Goal: Check status: Check status

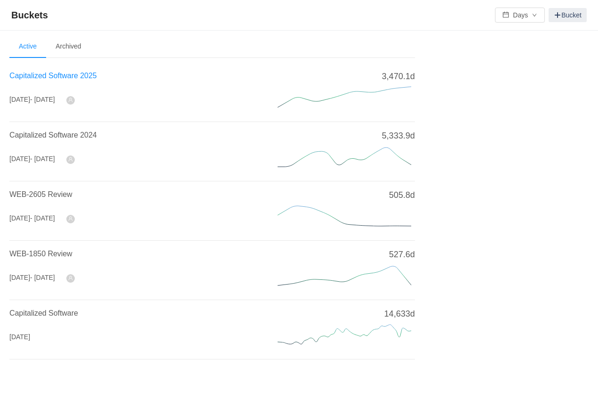
click at [54, 75] on span "Capitalized Software 2025" at bounding box center [53, 76] width 88 height 8
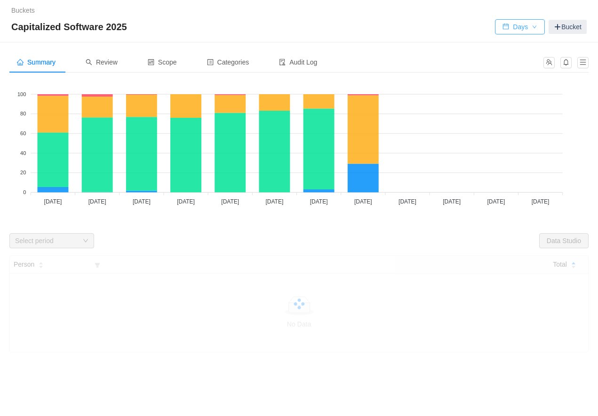
click at [512, 30] on button "Days" at bounding box center [520, 26] width 50 height 15
click at [515, 59] on li "Hours" at bounding box center [517, 60] width 50 height 15
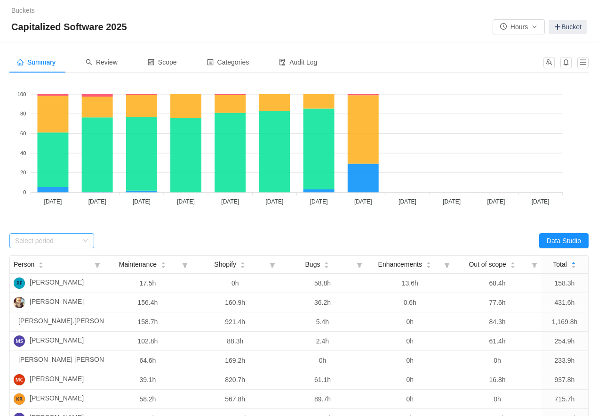
click at [77, 242] on div "Select period" at bounding box center [46, 240] width 63 height 9
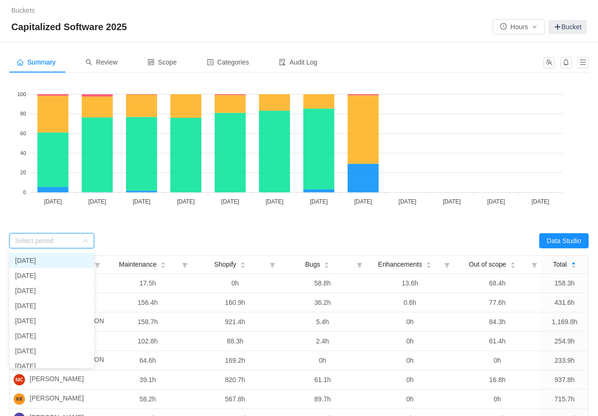
scroll to position [63, 0]
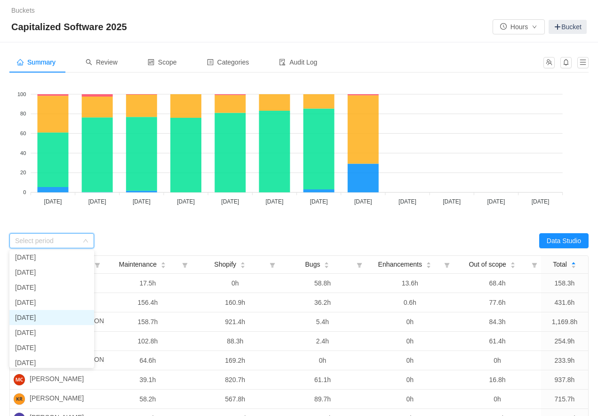
click at [53, 317] on li "[DATE]" at bounding box center [51, 317] width 85 height 15
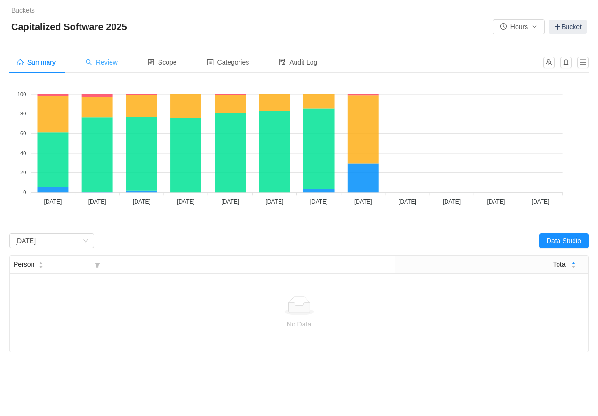
click at [112, 67] on div "Review" at bounding box center [101, 62] width 47 height 21
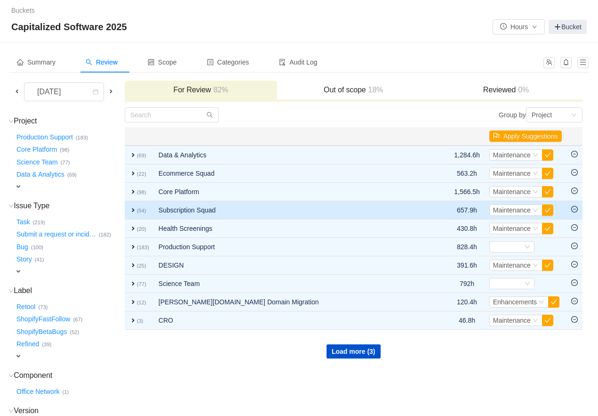
click at [137, 209] on span "expand" at bounding box center [133, 210] width 8 height 8
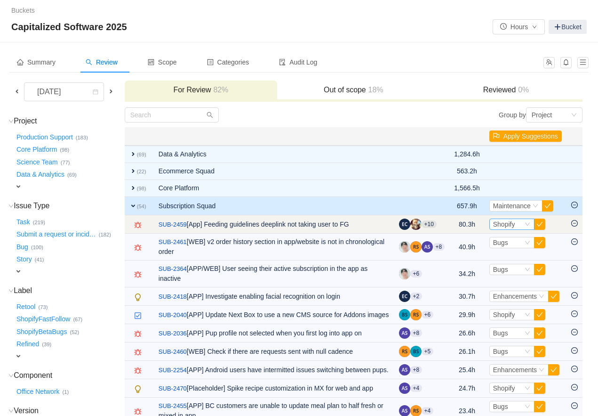
click at [501, 222] on span "Shopify" at bounding box center [504, 224] width 22 height 8
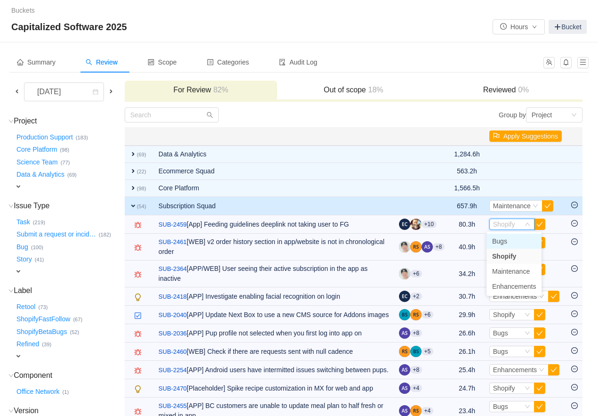
click at [499, 238] on span "Bugs" at bounding box center [499, 241] width 15 height 8
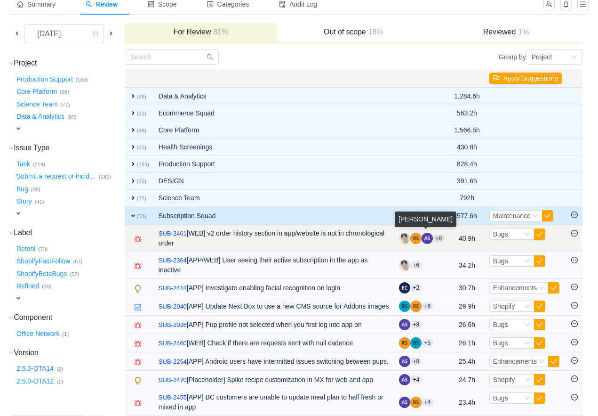
scroll to position [66, 0]
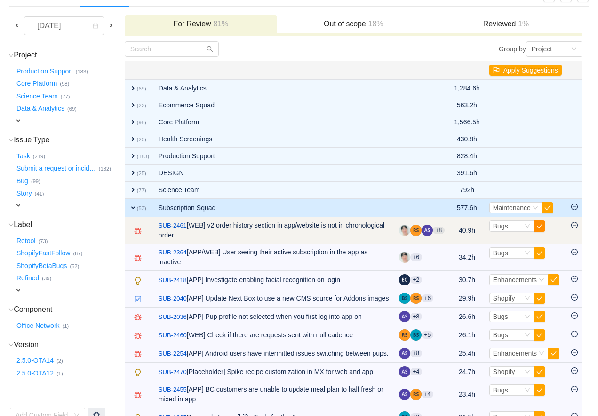
click at [538, 226] on button "button" at bounding box center [539, 225] width 11 height 11
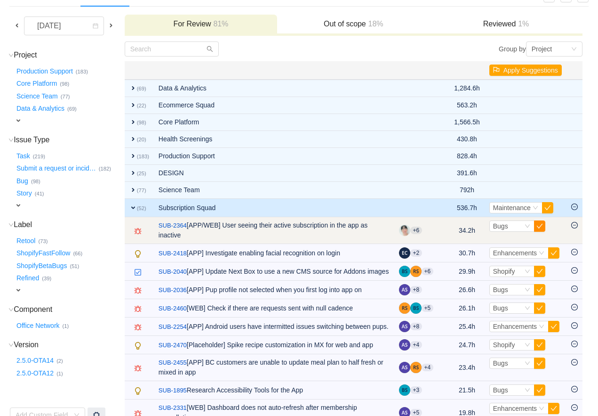
click at [538, 226] on button "button" at bounding box center [539, 225] width 11 height 11
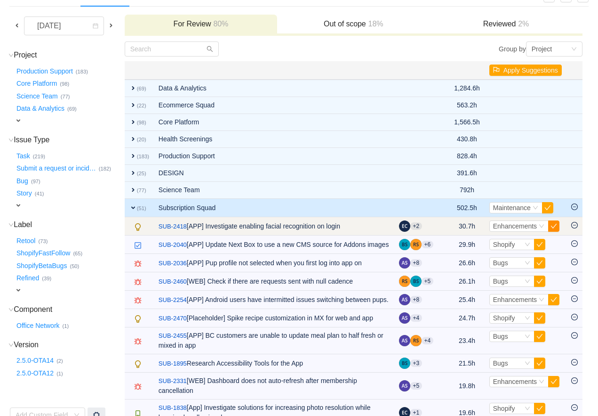
click at [552, 226] on button "button" at bounding box center [553, 225] width 11 height 11
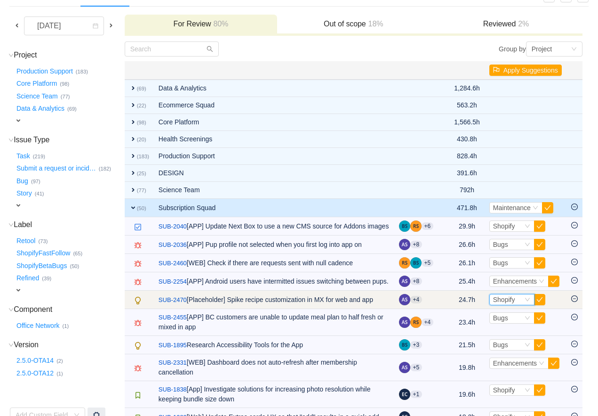
click at [509, 303] on span "Shopify" at bounding box center [504, 300] width 22 height 8
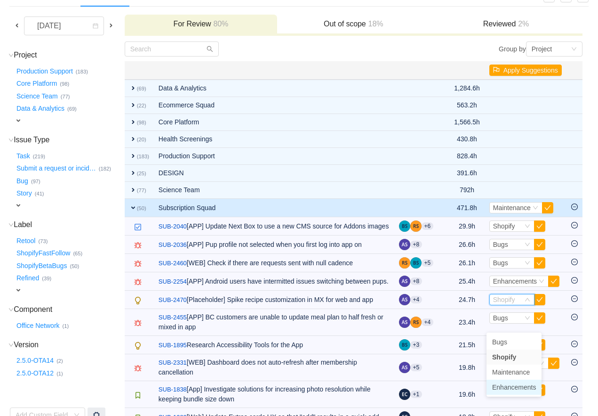
click at [501, 386] on span "Enhancements" at bounding box center [514, 387] width 44 height 8
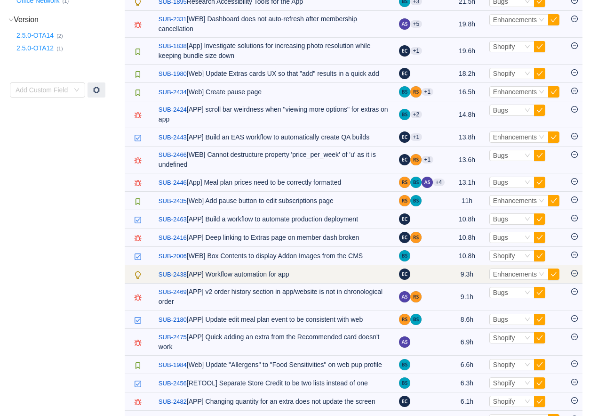
scroll to position [394, 0]
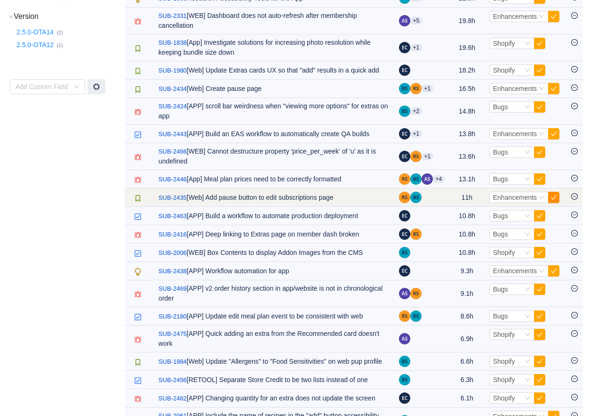
click at [553, 203] on button "button" at bounding box center [553, 197] width 11 height 11
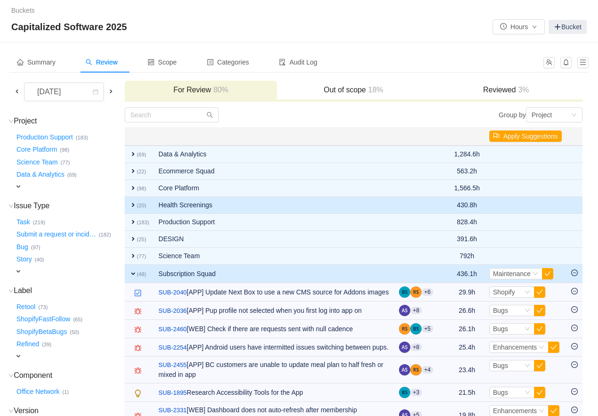
scroll to position [0, 0]
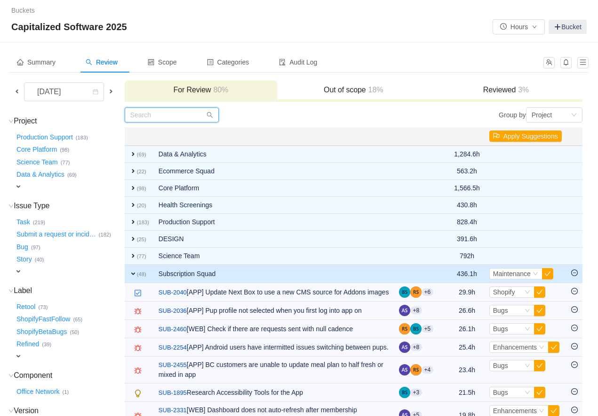
click at [188, 117] on input "text" at bounding box center [172, 114] width 94 height 15
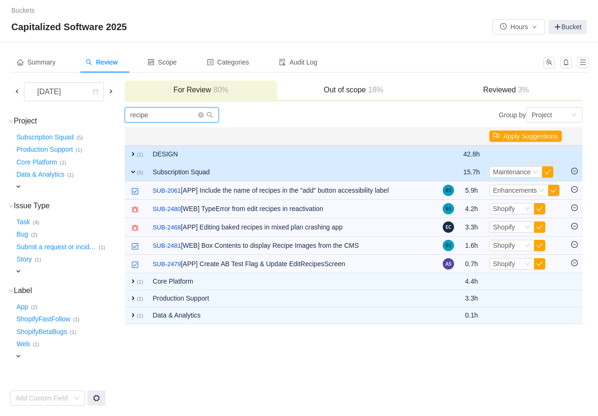
type input "recipe"
click at [137, 156] on span "expand" at bounding box center [133, 154] width 8 height 8
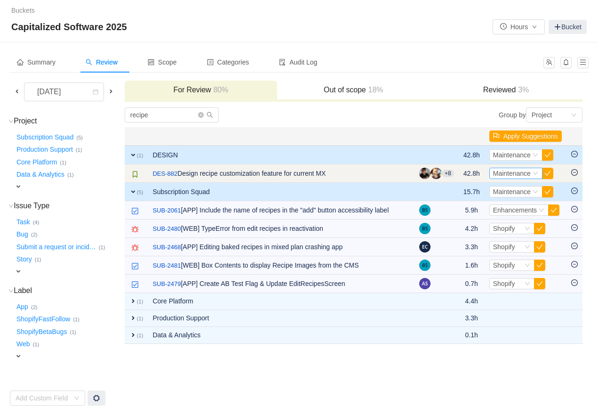
click at [500, 171] on span "Maintenance" at bounding box center [512, 173] width 38 height 8
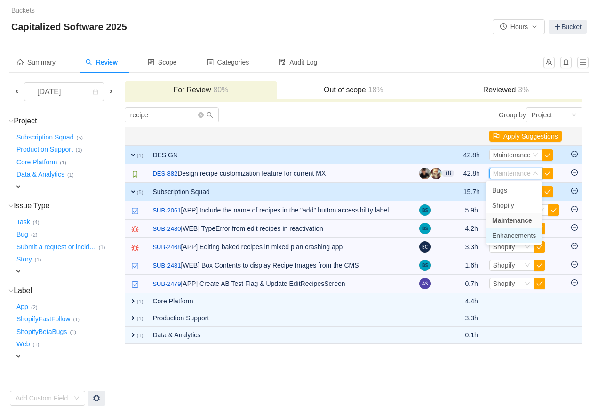
click at [506, 236] on span "Enhancements" at bounding box center [514, 236] width 44 height 8
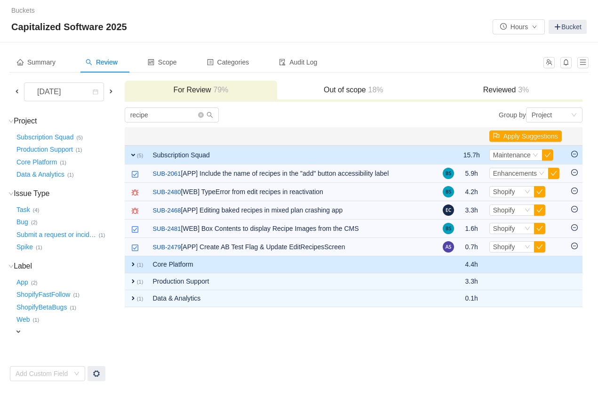
click at [137, 261] on span "expand" at bounding box center [133, 264] width 8 height 8
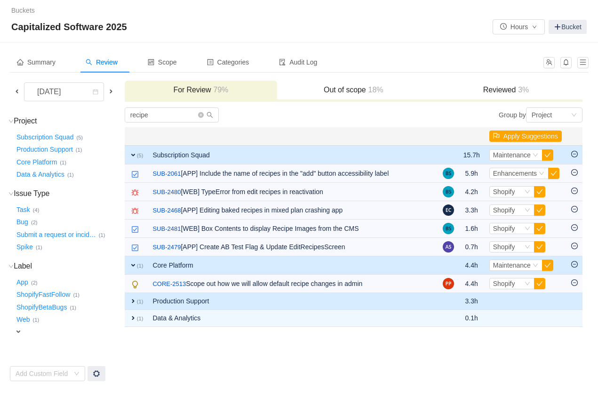
click at [137, 305] on span "expand" at bounding box center [133, 301] width 8 height 8
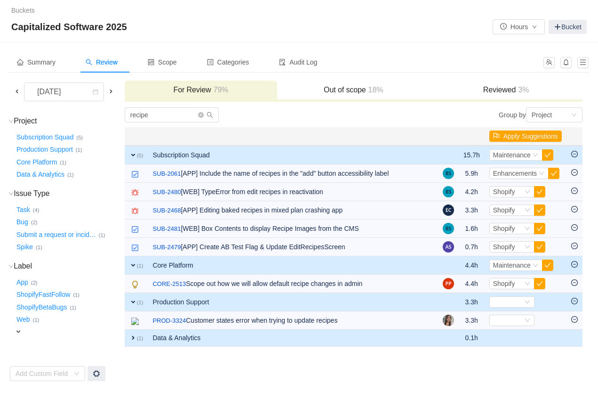
click at [137, 339] on span "expand" at bounding box center [133, 338] width 8 height 8
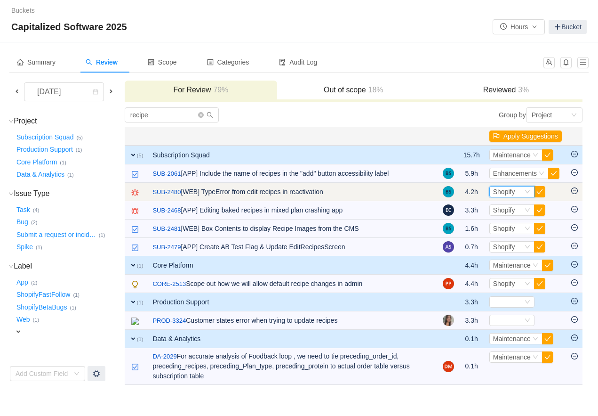
click at [513, 195] on span "Shopify" at bounding box center [504, 192] width 22 height 8
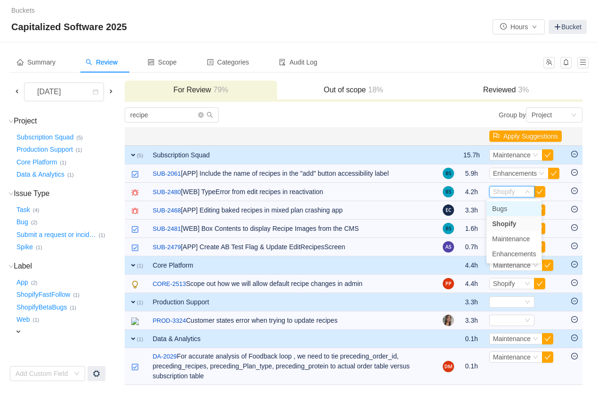
click at [508, 209] on li "Bugs" at bounding box center [514, 208] width 55 height 15
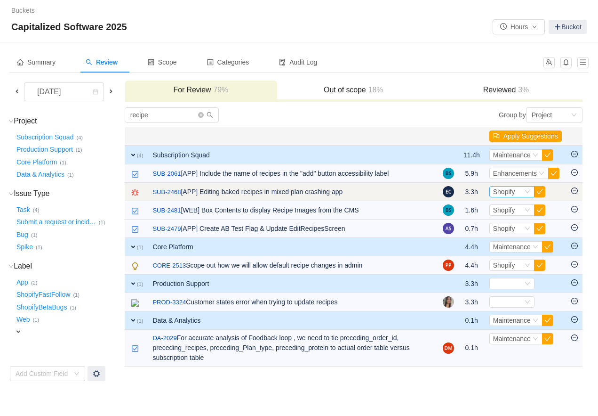
click at [499, 189] on span "Shopify" at bounding box center [504, 192] width 22 height 8
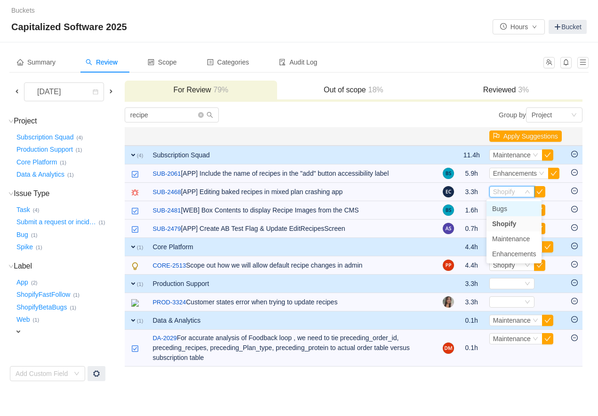
click at [500, 212] on li "Bugs" at bounding box center [514, 208] width 55 height 15
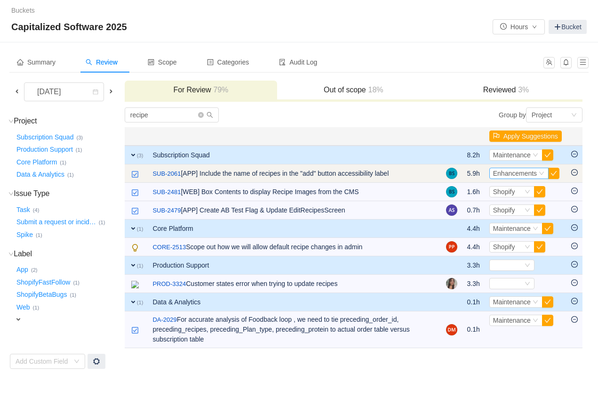
click at [508, 172] on span "Enhancements" at bounding box center [515, 173] width 44 height 8
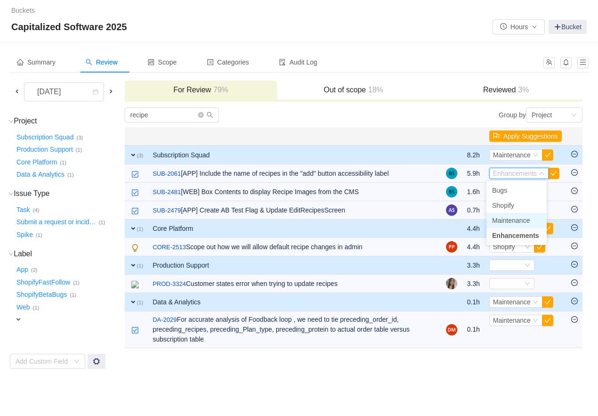
click at [502, 221] on span "Maintenance" at bounding box center [511, 221] width 38 height 8
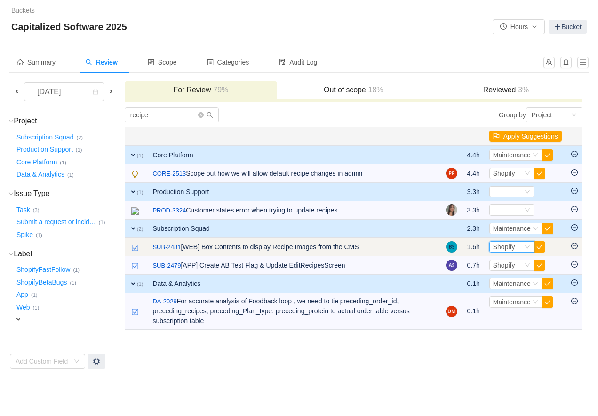
click at [506, 247] on span "Shopify" at bounding box center [504, 247] width 22 height 8
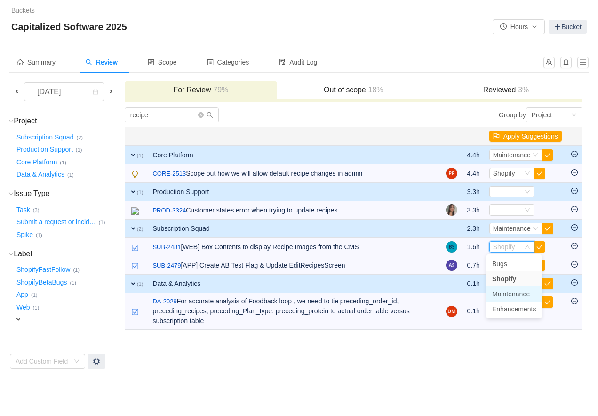
click at [506, 292] on span "Maintenance" at bounding box center [511, 294] width 38 height 8
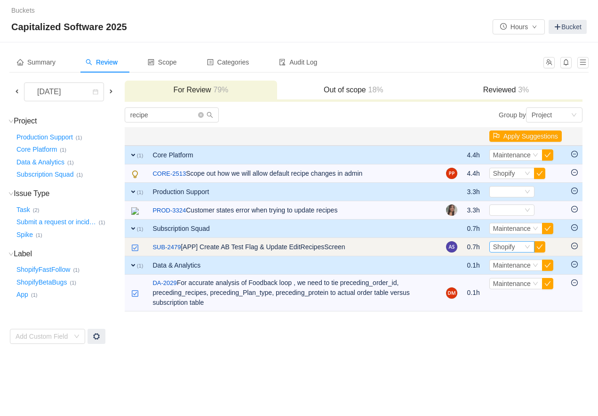
click at [505, 247] on span "Shopify" at bounding box center [504, 247] width 22 height 8
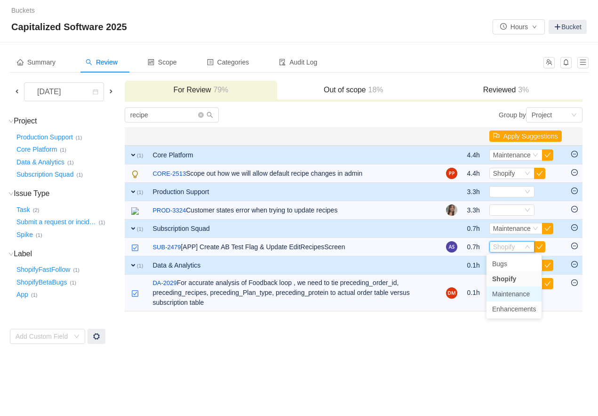
click at [502, 293] on span "Maintenance" at bounding box center [511, 294] width 38 height 8
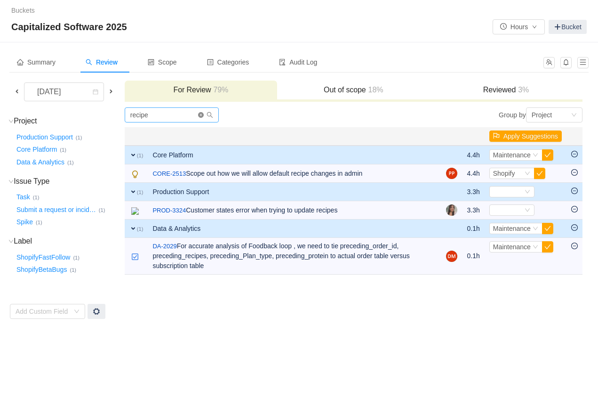
click at [204, 114] on icon "icon: close-circle" at bounding box center [201, 115] width 6 height 6
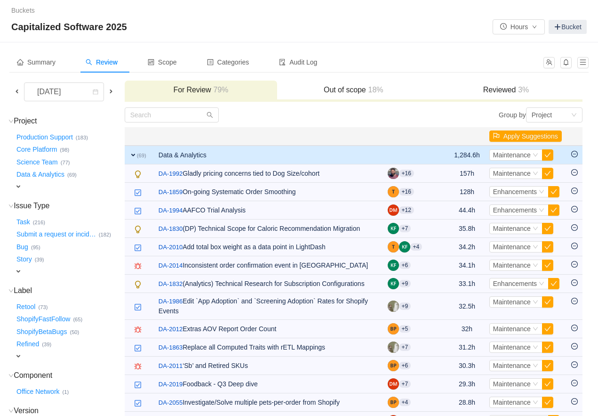
click at [137, 153] on span "expand" at bounding box center [133, 155] width 8 height 8
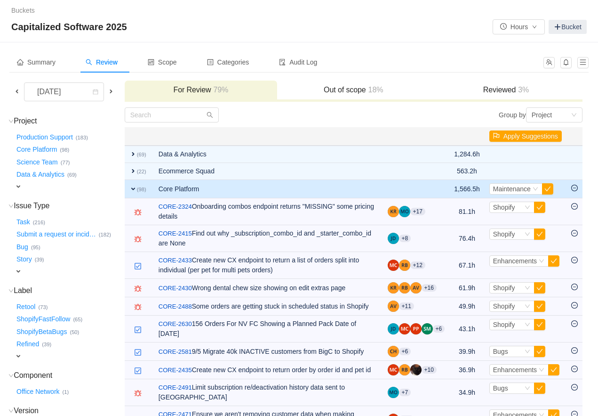
click at [137, 189] on span "expand" at bounding box center [133, 189] width 8 height 8
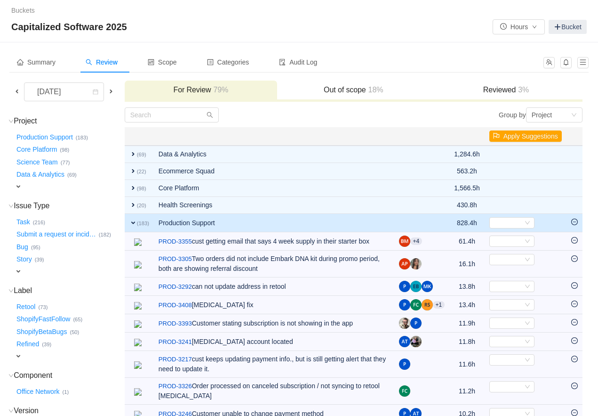
click at [137, 225] on span "expand" at bounding box center [133, 223] width 8 height 8
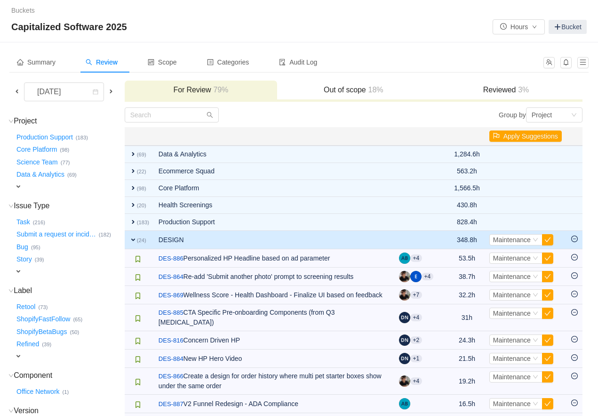
click at [137, 242] on span "expand" at bounding box center [133, 240] width 8 height 8
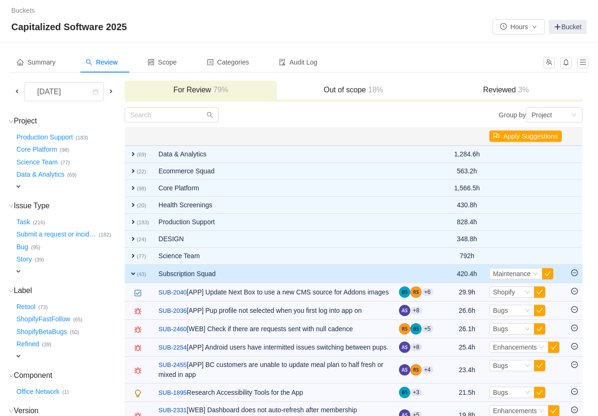
click at [137, 273] on span "expand" at bounding box center [133, 274] width 8 height 8
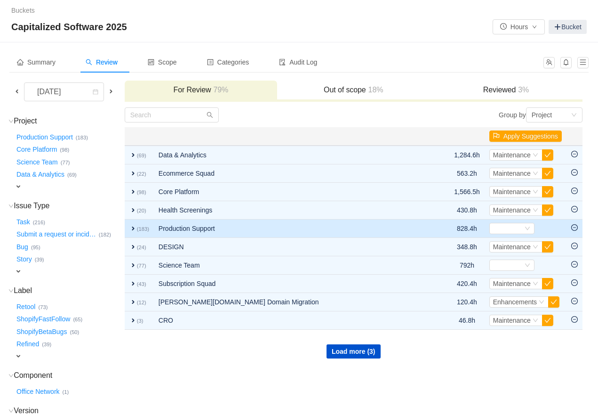
click at [137, 228] on span "expand" at bounding box center [133, 229] width 8 height 8
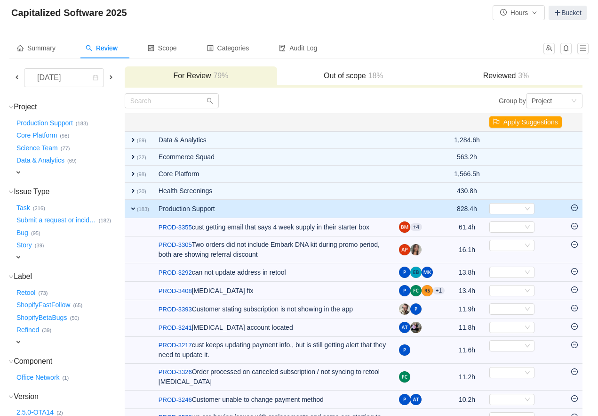
scroll to position [16, 0]
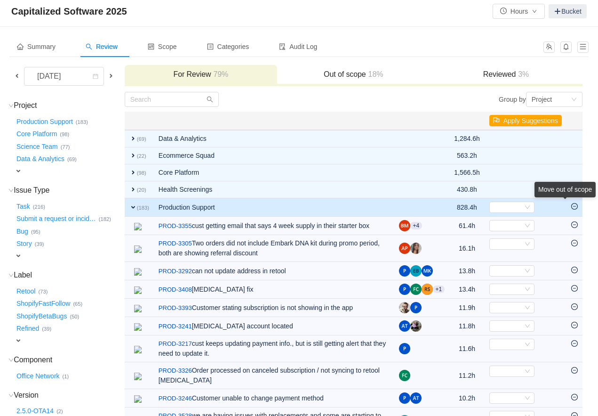
click at [577, 201] on div "Move out of scope" at bounding box center [565, 191] width 61 height 19
click at [575, 208] on icon "icon: minus-circle" at bounding box center [574, 206] width 7 height 7
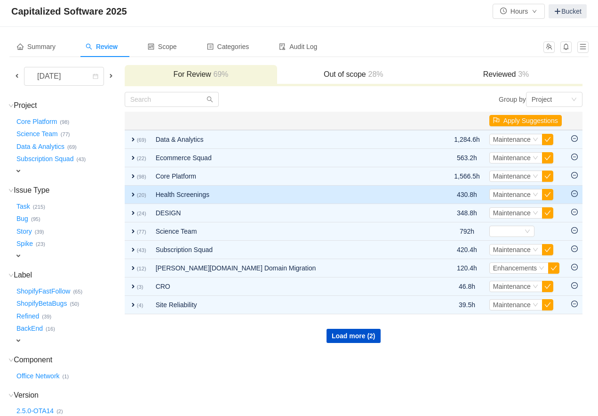
click at [137, 193] on span "expand" at bounding box center [133, 195] width 8 height 8
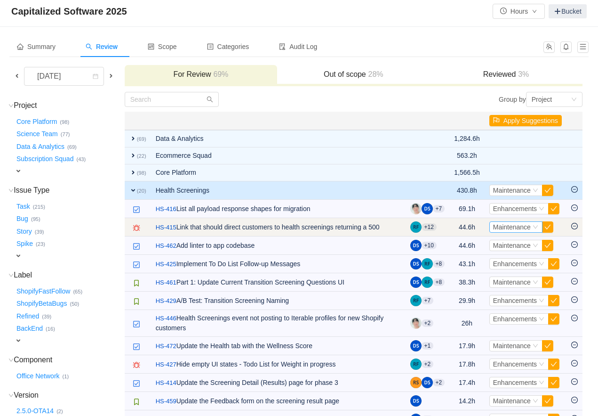
click at [495, 228] on span "Maintenance" at bounding box center [512, 227] width 38 height 8
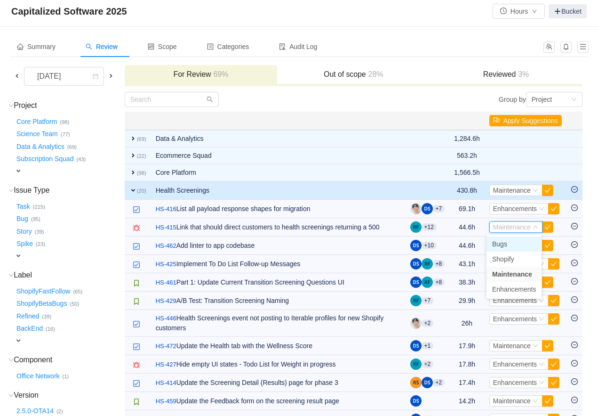
click at [498, 243] on span "Bugs" at bounding box center [499, 244] width 15 height 8
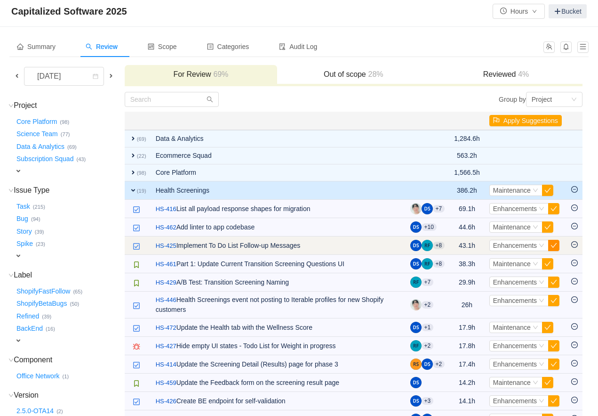
click at [554, 247] on button "button" at bounding box center [553, 245] width 11 height 11
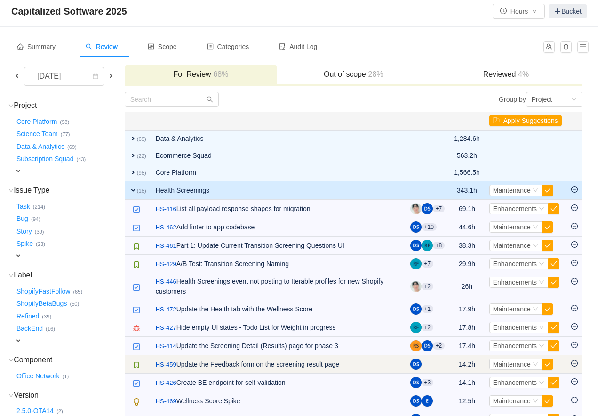
drag, startPoint x: 263, startPoint y: 365, endPoint x: 369, endPoint y: 368, distance: 106.4
click at [369, 368] on td "/ HS-459 Update the Feedback form on the screening result page" at bounding box center [278, 364] width 255 height 18
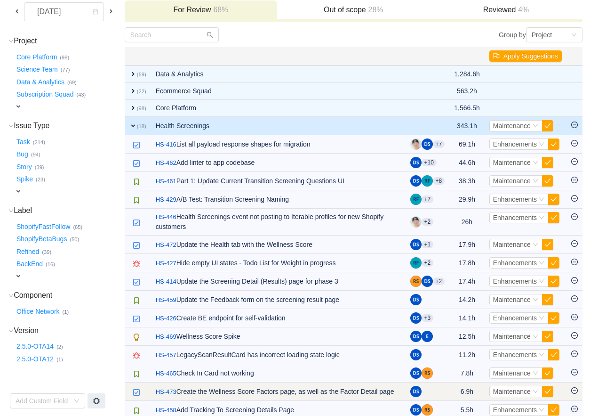
scroll to position [79, 0]
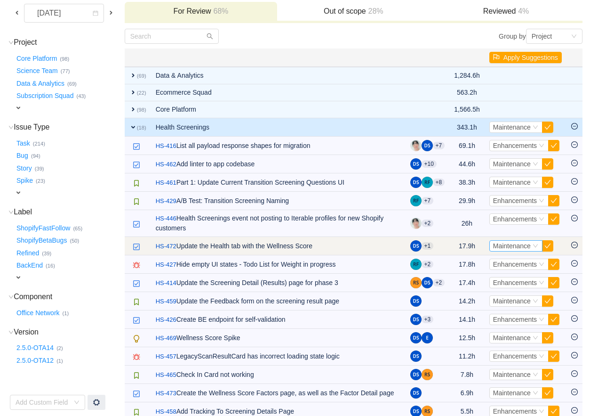
click at [513, 246] on span "Maintenance" at bounding box center [512, 246] width 38 height 8
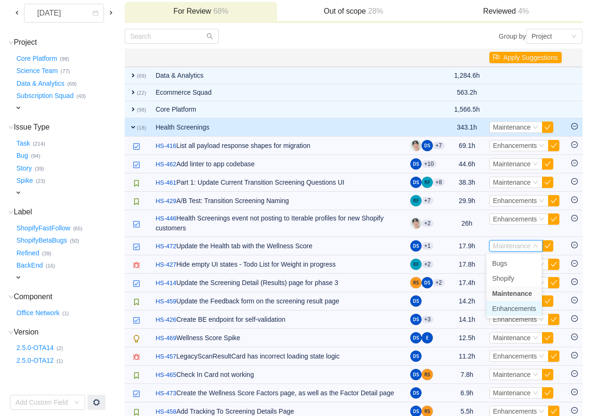
click at [507, 307] on span "Enhancements" at bounding box center [514, 309] width 44 height 8
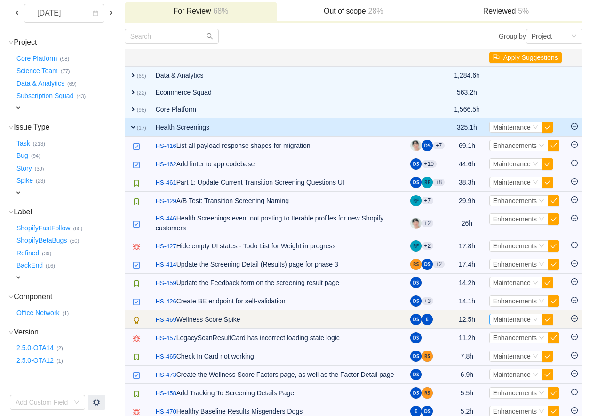
click at [508, 321] on span "Maintenance" at bounding box center [512, 319] width 38 height 8
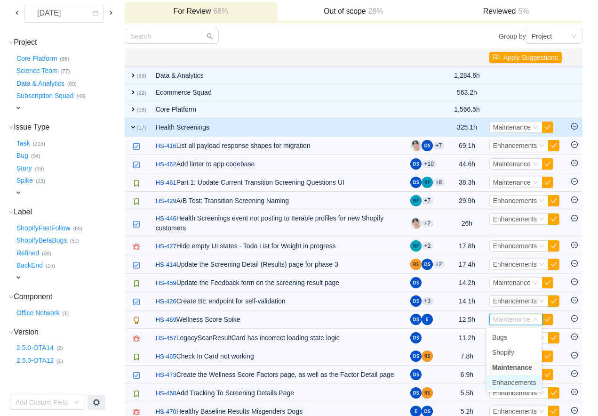
click at [502, 382] on span "Enhancements" at bounding box center [514, 382] width 44 height 8
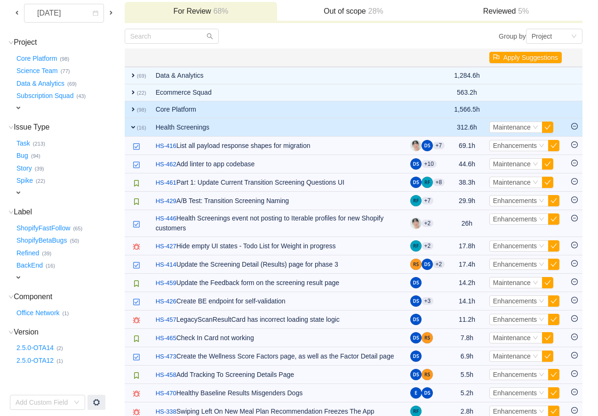
click at [137, 107] on span "expand" at bounding box center [133, 109] width 8 height 8
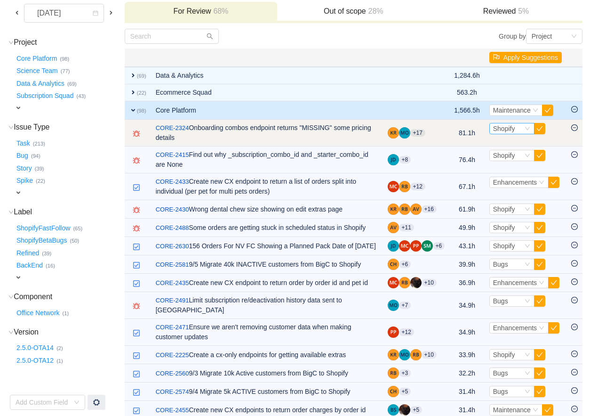
click at [512, 125] on span "Shopify" at bounding box center [504, 129] width 22 height 8
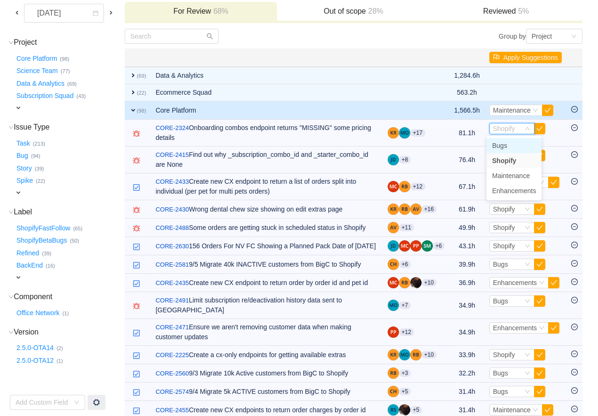
click at [505, 146] on span "Bugs" at bounding box center [499, 146] width 15 height 8
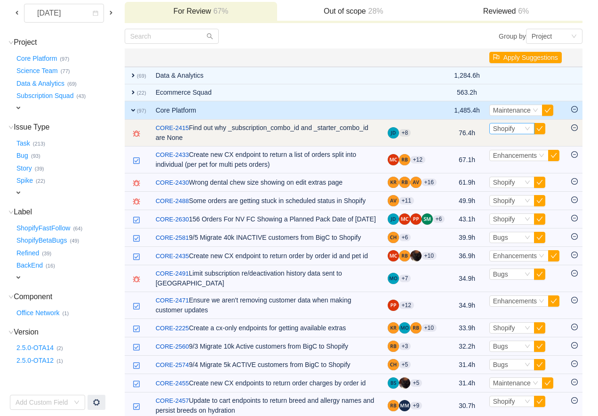
click at [497, 127] on span "Shopify" at bounding box center [504, 129] width 22 height 8
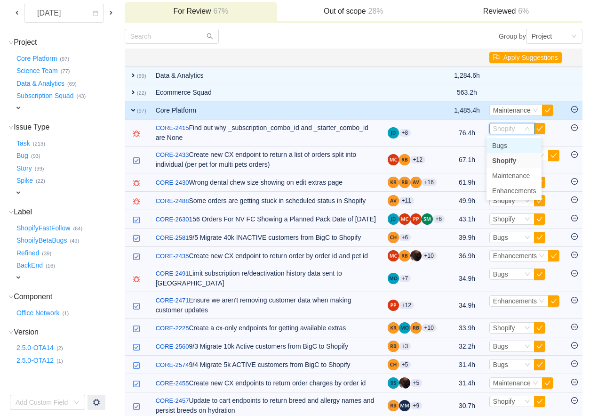
click at [497, 141] on li "Bugs" at bounding box center [514, 145] width 55 height 15
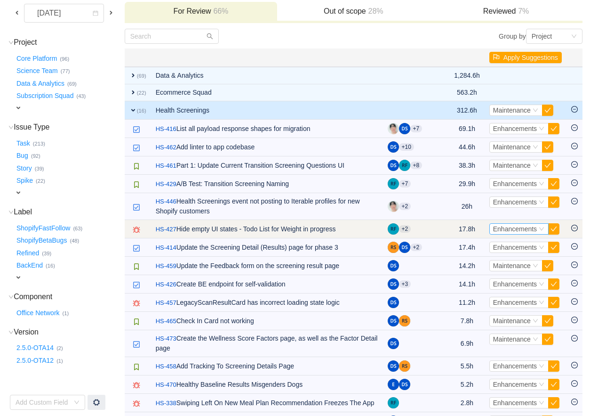
click at [504, 234] on div "Enhancements" at bounding box center [515, 229] width 44 height 10
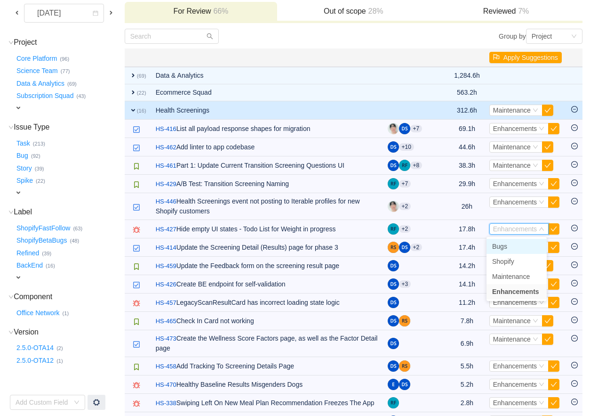
click at [504, 243] on span "Bugs" at bounding box center [499, 246] width 15 height 8
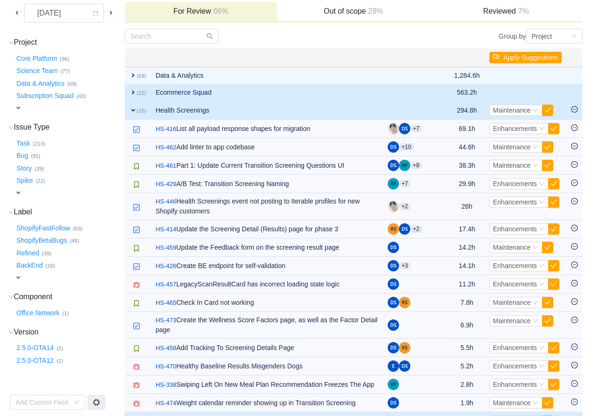
click at [137, 95] on span "expand" at bounding box center [133, 92] width 8 height 8
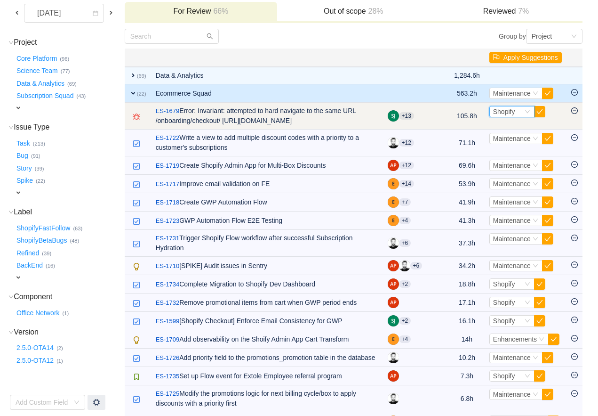
click at [506, 109] on span "Shopify" at bounding box center [504, 112] width 22 height 8
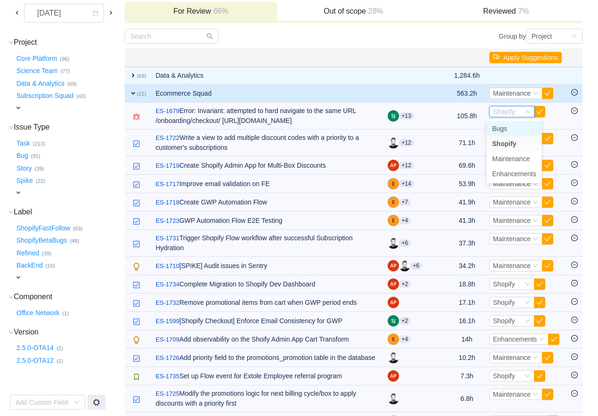
click at [503, 127] on span "Bugs" at bounding box center [499, 129] width 15 height 8
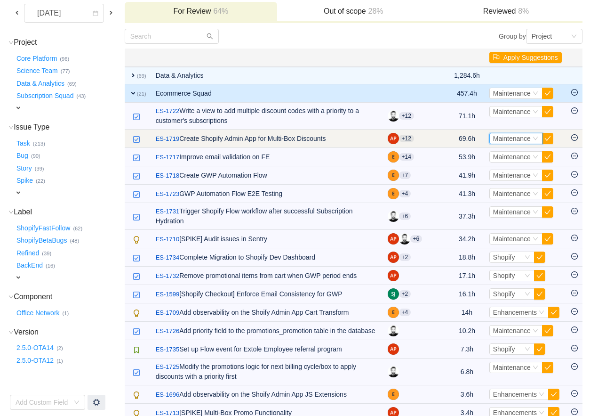
click at [500, 141] on span "Maintenance" at bounding box center [512, 139] width 38 height 8
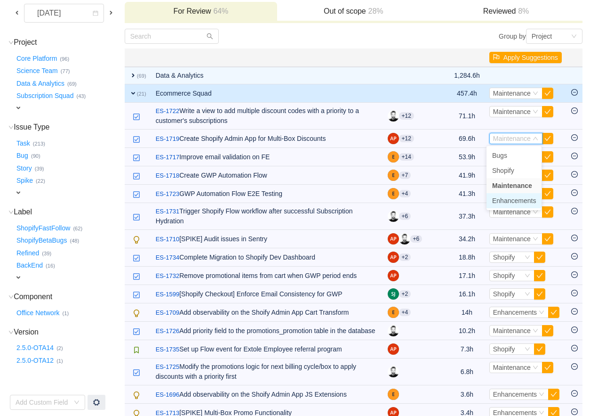
click at [503, 201] on span "Enhancements" at bounding box center [514, 201] width 44 height 8
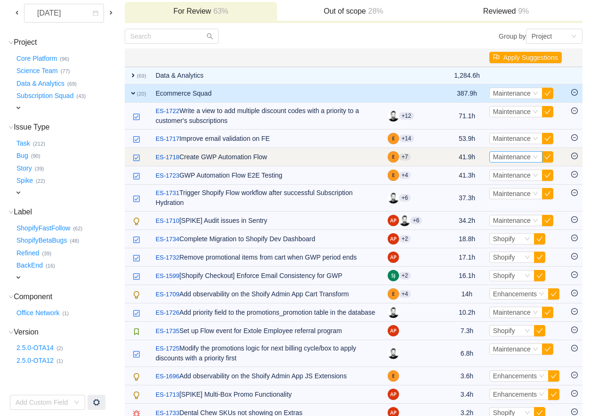
click at [503, 160] on span "Maintenance" at bounding box center [512, 157] width 38 height 8
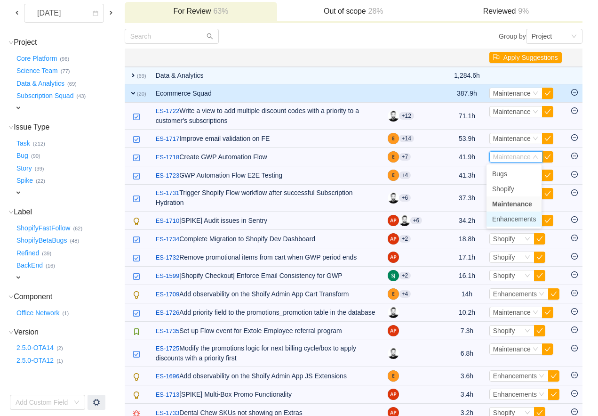
click at [502, 215] on span "Enhancements" at bounding box center [514, 219] width 44 height 8
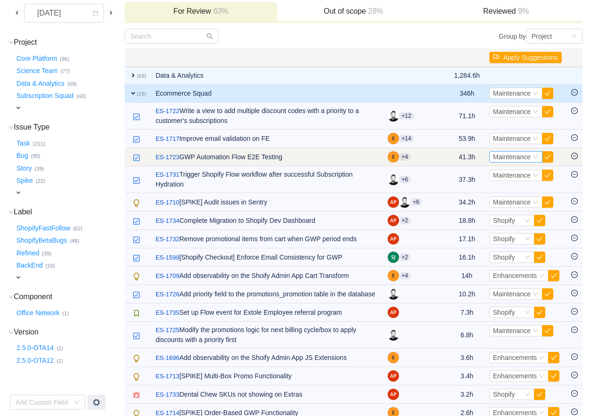
click at [501, 157] on span "Maintenance" at bounding box center [512, 157] width 38 height 8
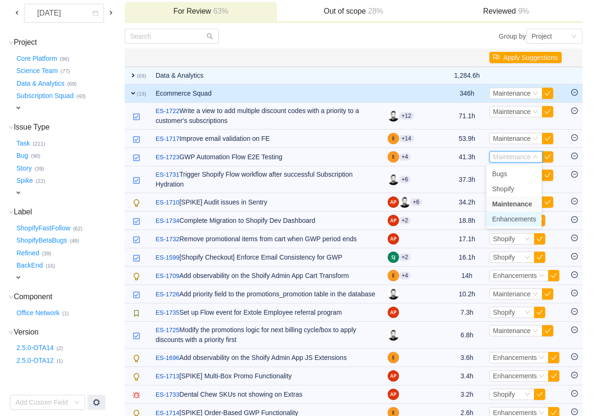
click at [506, 217] on span "Enhancements" at bounding box center [514, 219] width 44 height 8
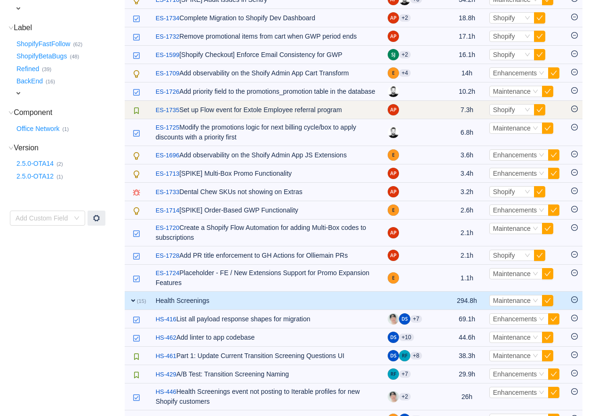
scroll to position [264, 0]
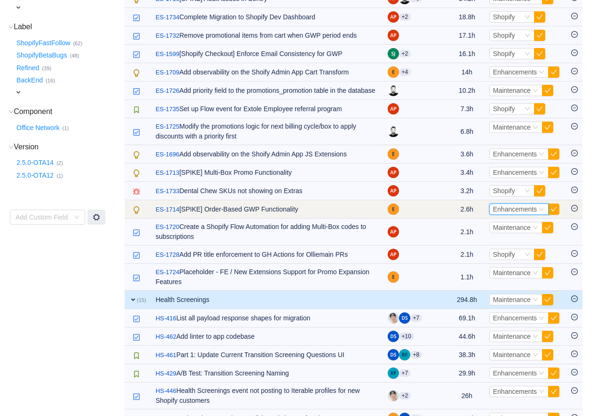
click at [530, 213] on span "Enhancements" at bounding box center [515, 209] width 44 height 8
click at [553, 215] on button "button" at bounding box center [553, 208] width 11 height 11
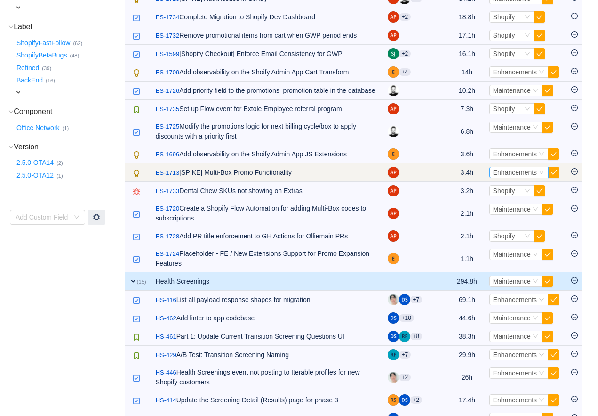
click at [495, 176] on span "Enhancements" at bounding box center [515, 173] width 44 height 8
click at [555, 178] on button "button" at bounding box center [553, 172] width 11 height 11
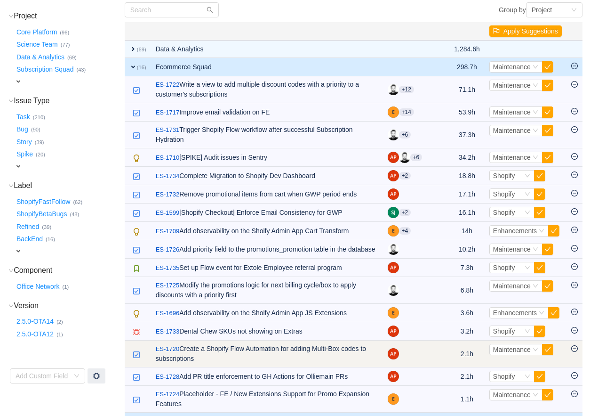
scroll to position [104, 0]
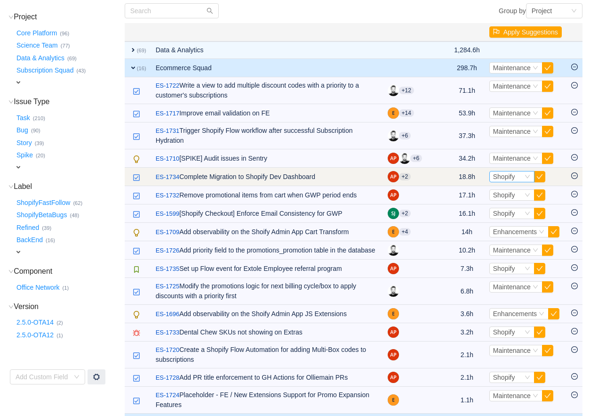
click at [503, 177] on span "Shopify" at bounding box center [504, 177] width 22 height 8
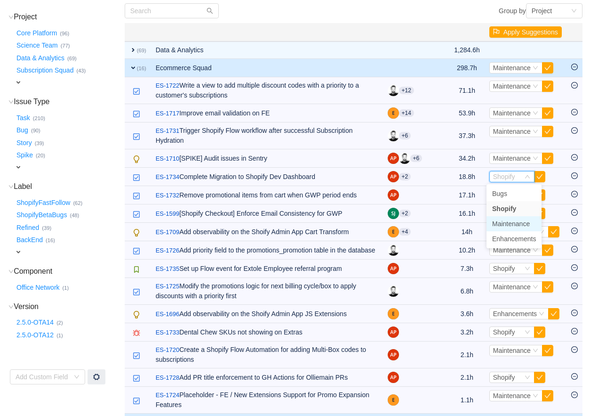
click at [503, 221] on span "Maintenance" at bounding box center [511, 224] width 38 height 8
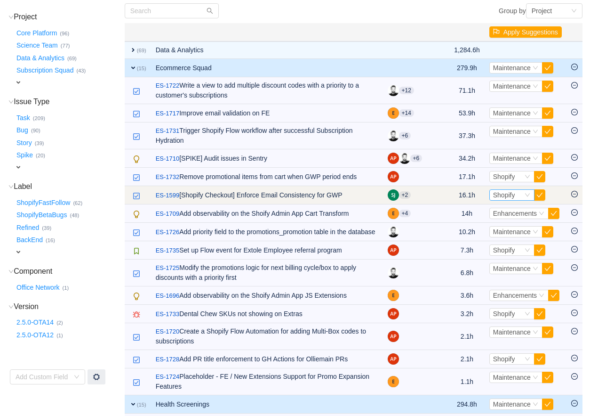
click at [502, 199] on span "Shopify" at bounding box center [504, 195] width 22 height 8
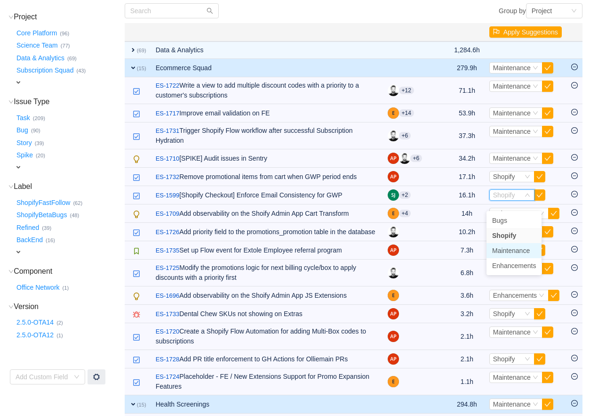
click at [500, 249] on span "Maintenance" at bounding box center [511, 251] width 38 height 8
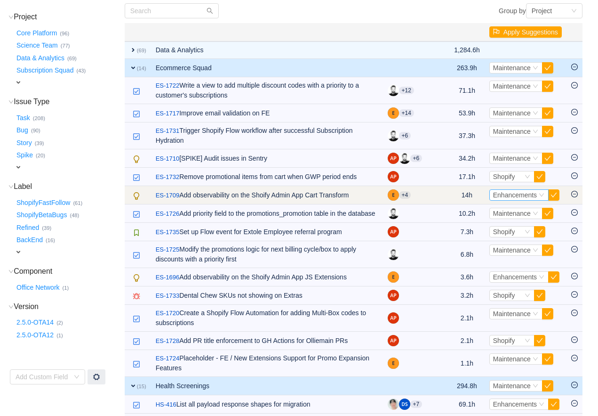
click at [494, 199] on span "Enhancements" at bounding box center [515, 195] width 44 height 8
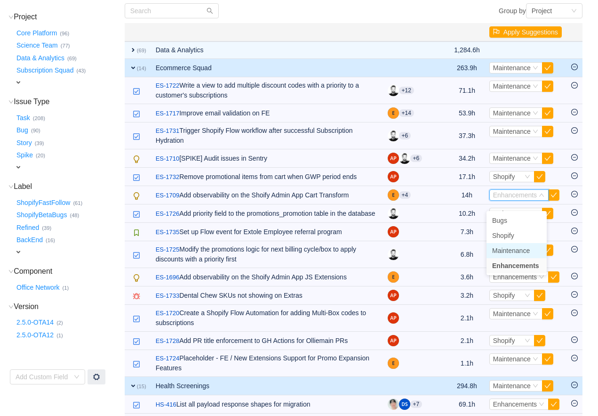
click at [498, 252] on span "Maintenance" at bounding box center [511, 251] width 38 height 8
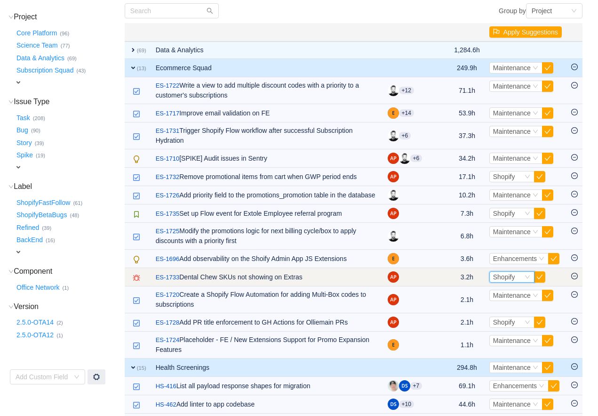
click at [496, 281] on span "Shopify" at bounding box center [504, 277] width 22 height 8
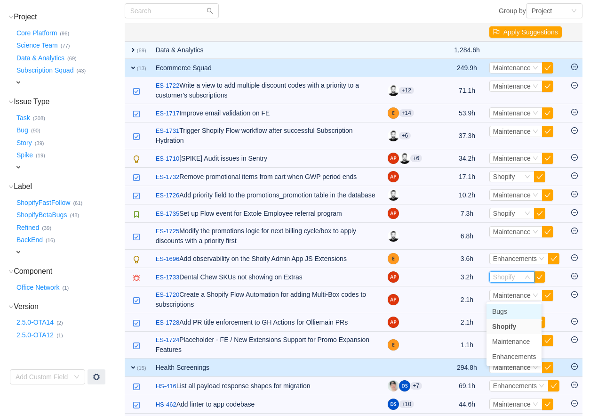
click at [499, 312] on span "Bugs" at bounding box center [499, 311] width 15 height 8
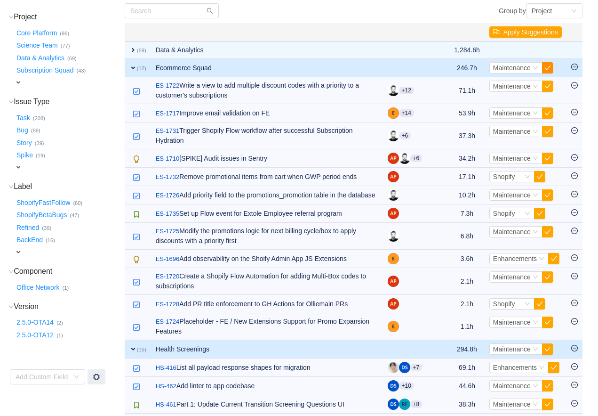
click at [548, 69] on button "button" at bounding box center [547, 67] width 11 height 11
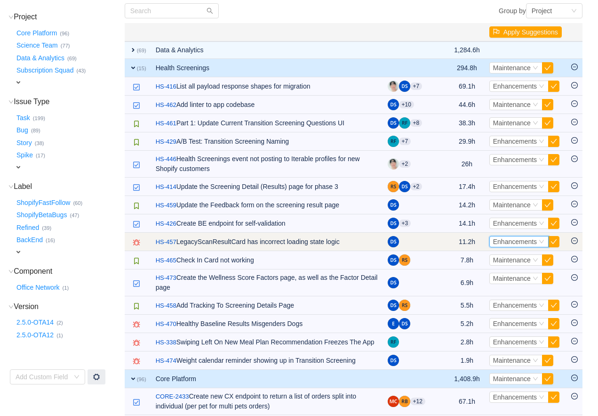
click at [493, 243] on span "Enhancements" at bounding box center [515, 242] width 44 height 8
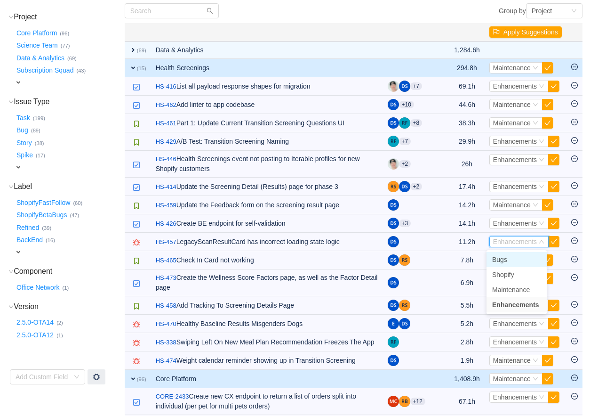
click at [496, 258] on span "Bugs" at bounding box center [499, 260] width 15 height 8
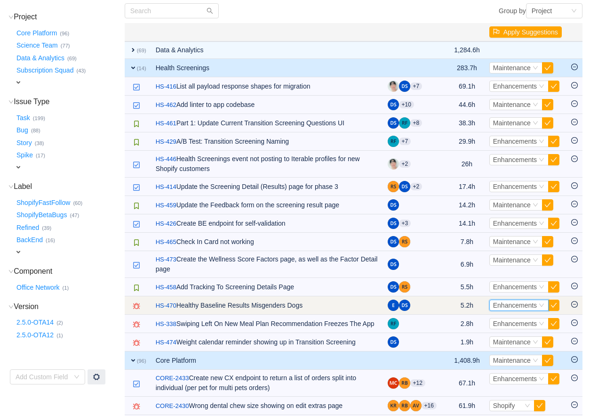
click at [520, 307] on span "Enhancements" at bounding box center [515, 305] width 44 height 8
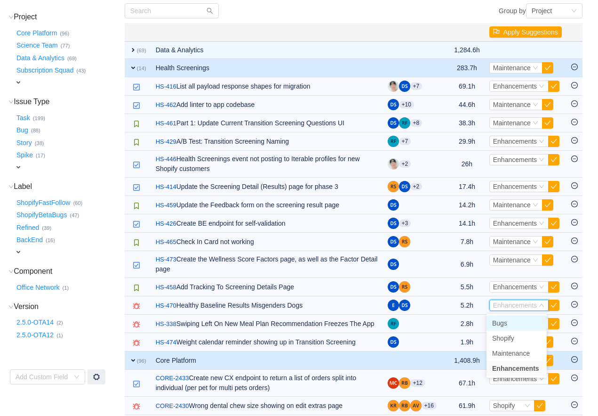
click at [502, 321] on span "Bugs" at bounding box center [499, 323] width 15 height 8
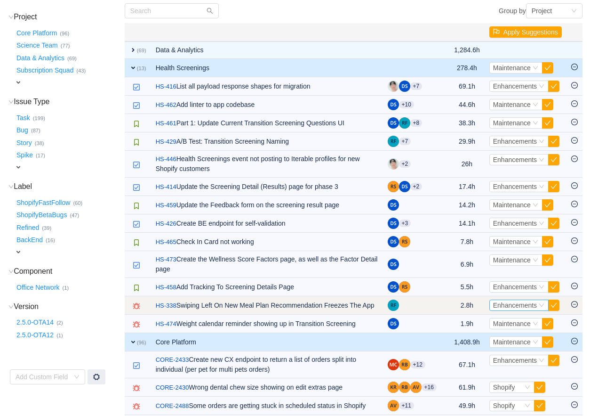
click at [493, 309] on span "Enhancements" at bounding box center [515, 305] width 44 height 8
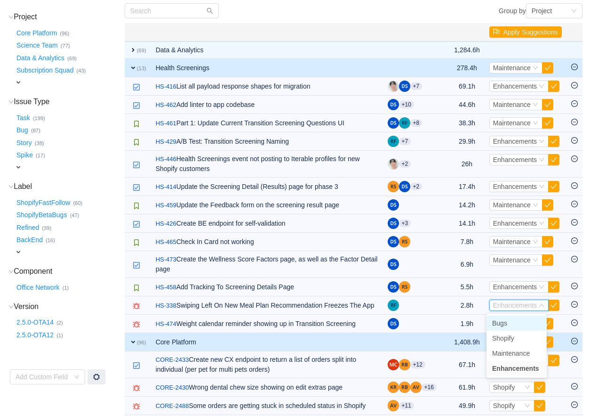
click at [492, 325] on span "Bugs" at bounding box center [499, 323] width 15 height 8
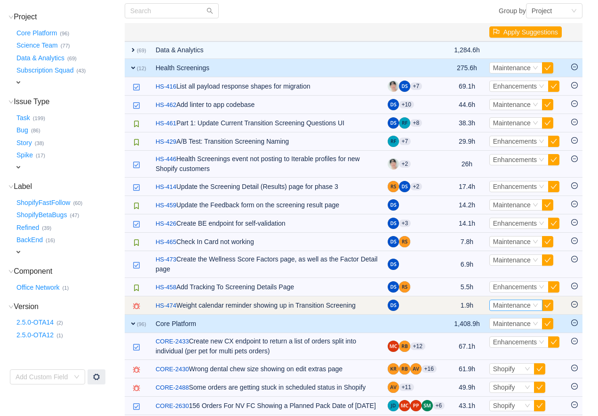
click at [508, 309] on span "Maintenance" at bounding box center [512, 305] width 38 height 8
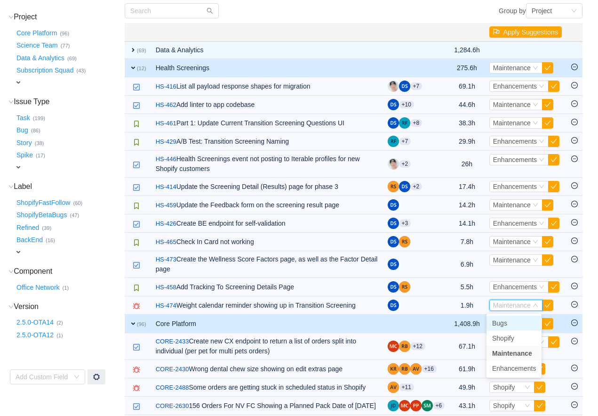
click at [508, 318] on li "Bugs" at bounding box center [514, 322] width 55 height 15
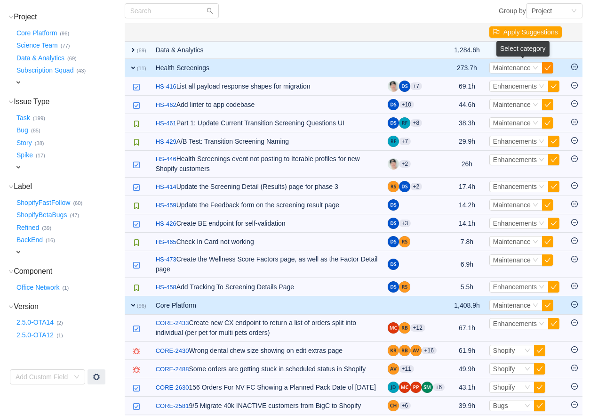
click at [546, 67] on button "button" at bounding box center [547, 67] width 11 height 11
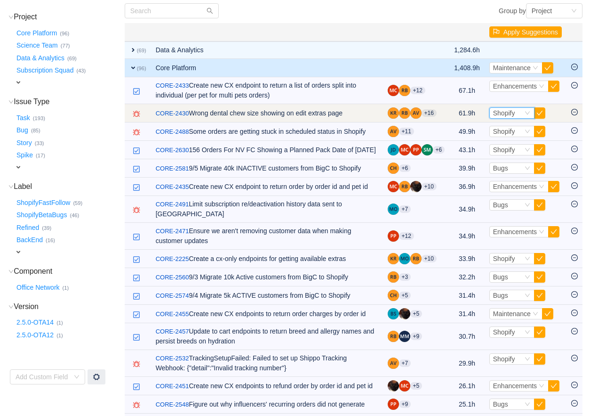
click at [507, 113] on span "Shopify" at bounding box center [504, 113] width 22 height 8
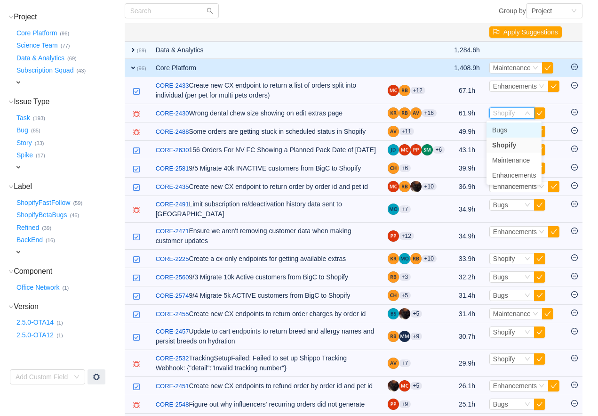
click at [507, 128] on span "Bugs" at bounding box center [499, 130] width 15 height 8
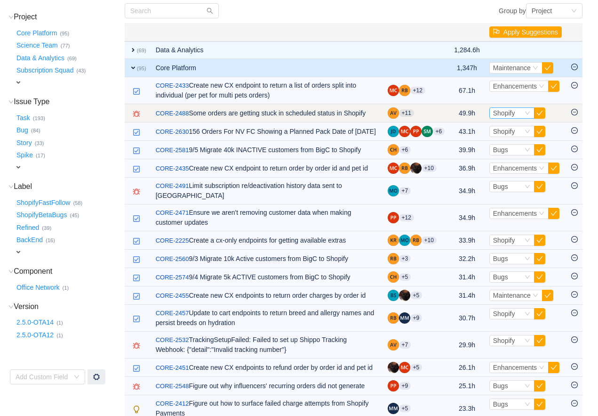
click at [500, 116] on span "Shopify" at bounding box center [504, 113] width 22 height 8
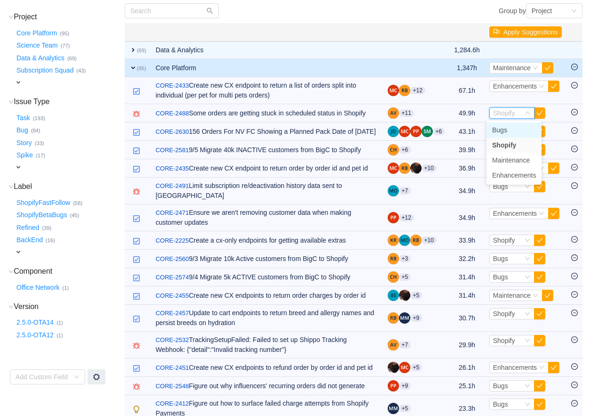
click at [500, 129] on span "Bugs" at bounding box center [499, 130] width 15 height 8
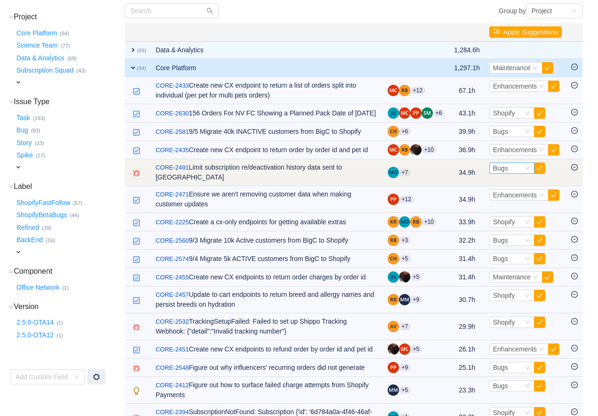
click at [501, 173] on div "Bugs" at bounding box center [500, 168] width 15 height 10
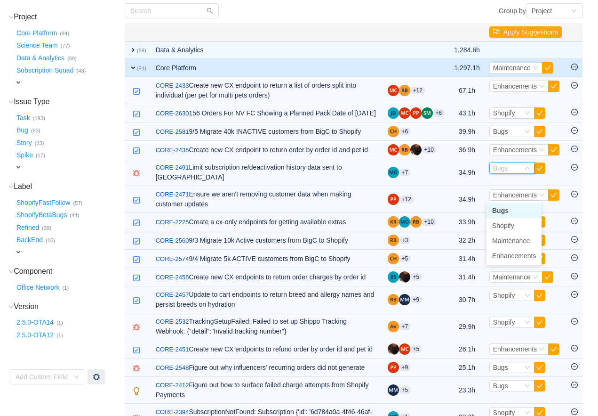
click at [504, 209] on span "Bugs" at bounding box center [500, 211] width 16 height 8
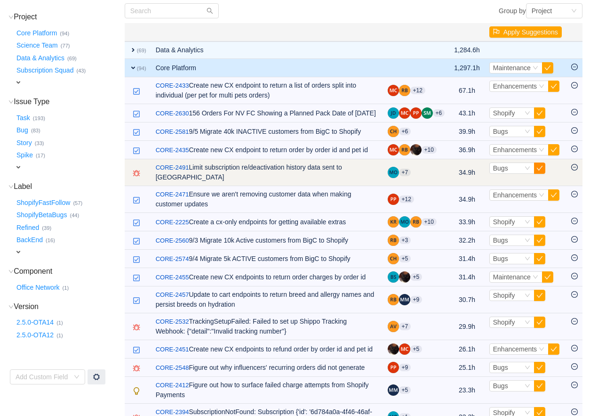
click at [540, 174] on button "button" at bounding box center [539, 167] width 11 height 11
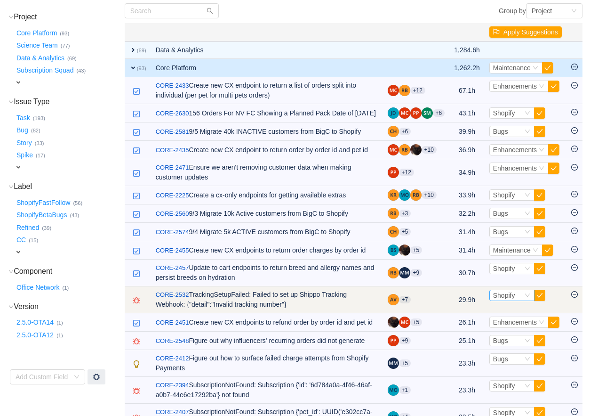
click at [503, 299] on span "Shopify" at bounding box center [504, 295] width 22 height 8
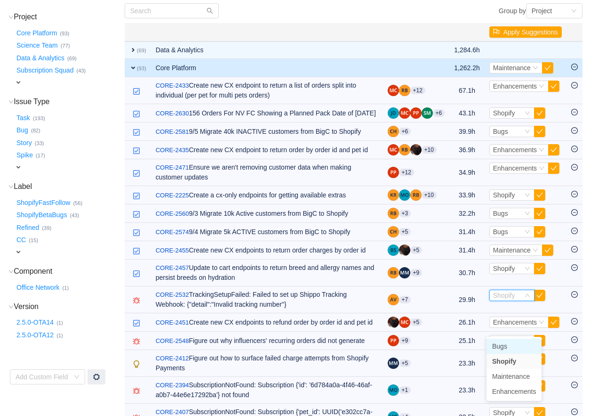
click at [502, 344] on span "Bugs" at bounding box center [499, 346] width 15 height 8
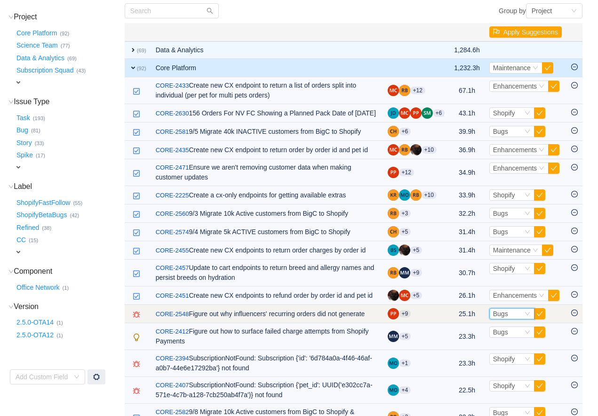
click at [499, 317] on span "Bugs" at bounding box center [500, 314] width 15 height 8
click at [547, 319] on span "Select Bugs" at bounding box center [526, 313] width 72 height 11
click at [540, 319] on button "button" at bounding box center [539, 313] width 11 height 11
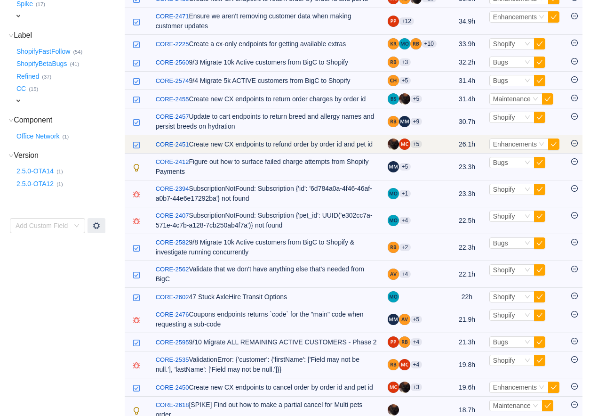
scroll to position [369, 0]
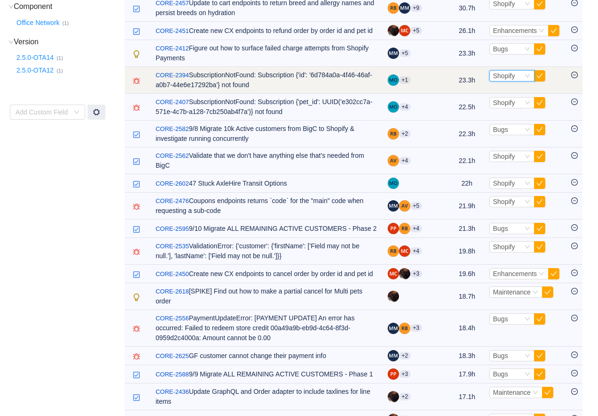
click at [513, 80] on span "Shopify" at bounding box center [504, 76] width 22 height 8
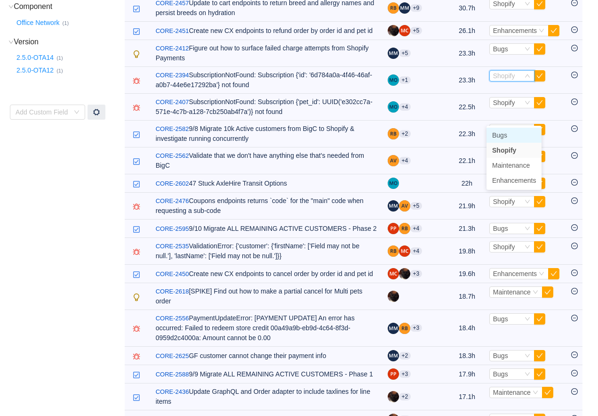
click at [502, 133] on span "Bugs" at bounding box center [499, 135] width 15 height 8
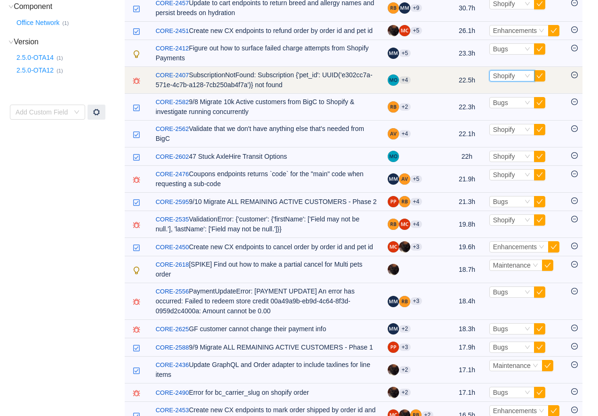
click at [502, 80] on span "Shopify" at bounding box center [504, 76] width 22 height 8
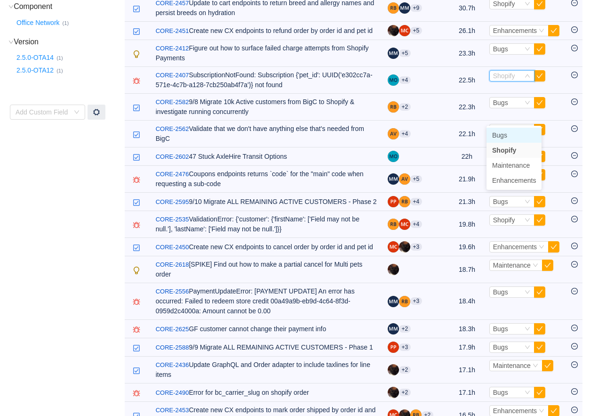
click at [498, 135] on span "Bugs" at bounding box center [499, 135] width 15 height 8
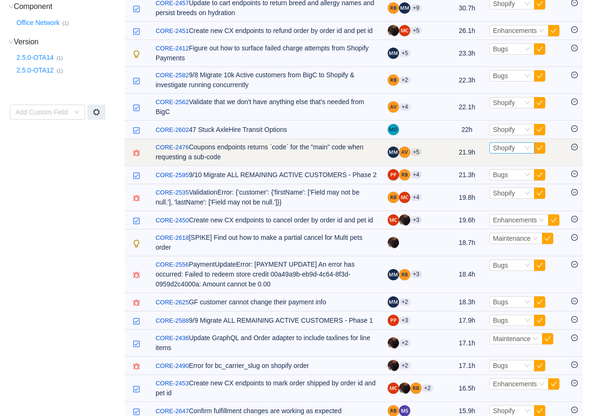
click at [497, 152] on span "Shopify" at bounding box center [504, 148] width 22 height 8
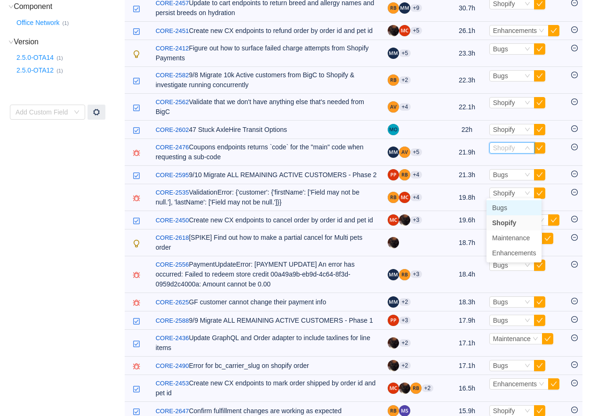
click at [497, 203] on li "Bugs" at bounding box center [514, 207] width 55 height 15
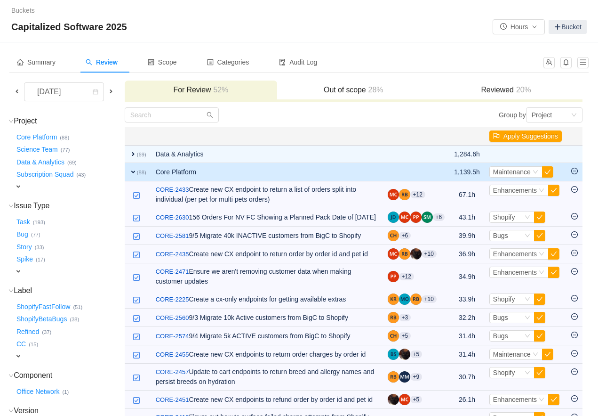
scroll to position [0, 0]
click at [475, 91] on h3 "Reviewed 20%" at bounding box center [505, 89] width 143 height 9
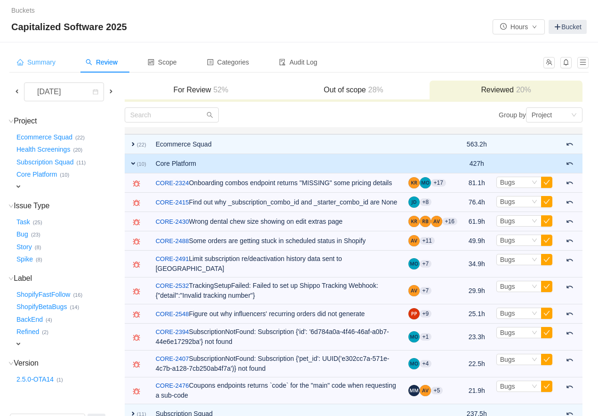
click at [35, 58] on span "Summary" at bounding box center [36, 62] width 39 height 8
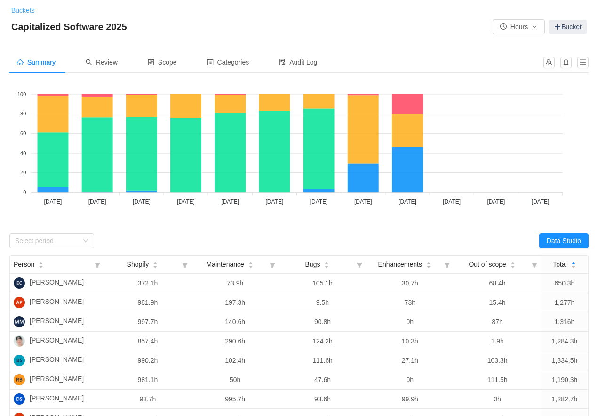
click at [32, 12] on link "Buckets" at bounding box center [23, 11] width 24 height 8
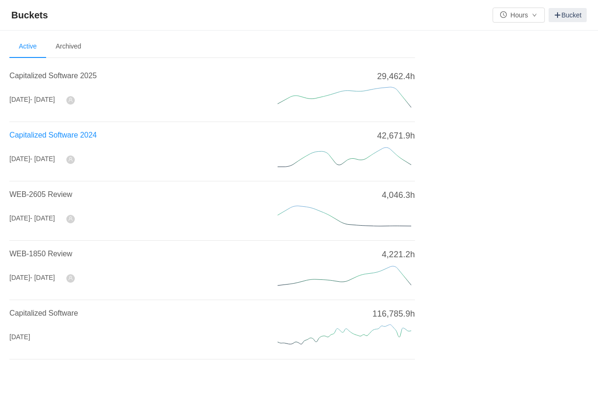
click at [74, 136] on span "Capitalized Software 2024" at bounding box center [53, 135] width 88 height 8
click at [81, 76] on span "Capitalized Software 2025" at bounding box center [53, 76] width 88 height 8
